Goal: Find specific page/section: Find specific page/section

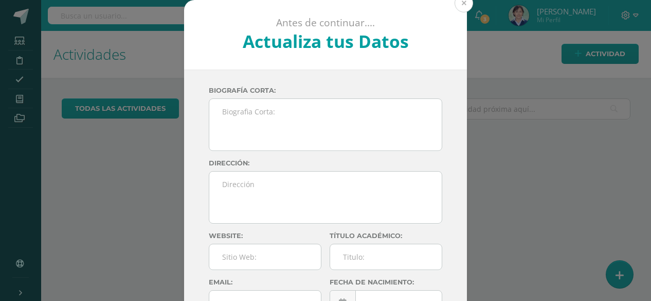
click at [462, 4] on button at bounding box center [464, 3] width 19 height 19
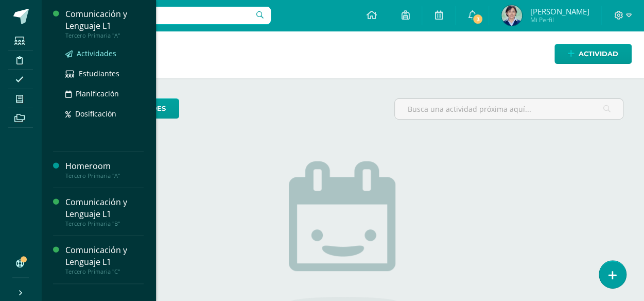
click at [93, 52] on span "Actividades" at bounding box center [97, 53] width 40 height 10
